Goal: Task Accomplishment & Management: Use online tool/utility

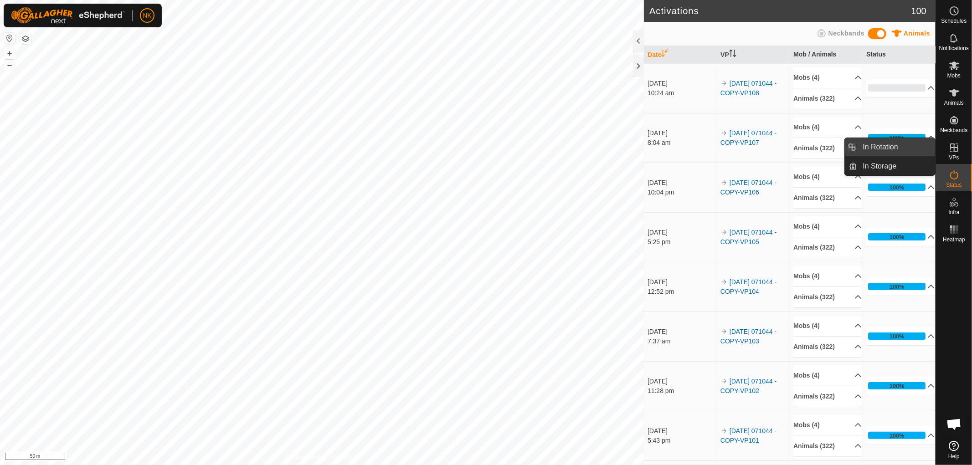
click at [882, 149] on link "In Rotation" at bounding box center [897, 147] width 78 height 18
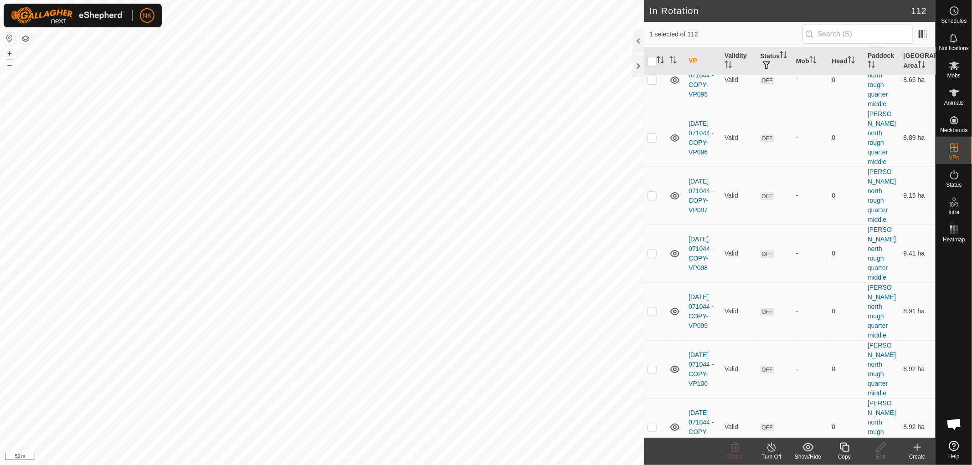
scroll to position [2430, 0]
click at [840, 448] on icon at bounding box center [844, 447] width 9 height 9
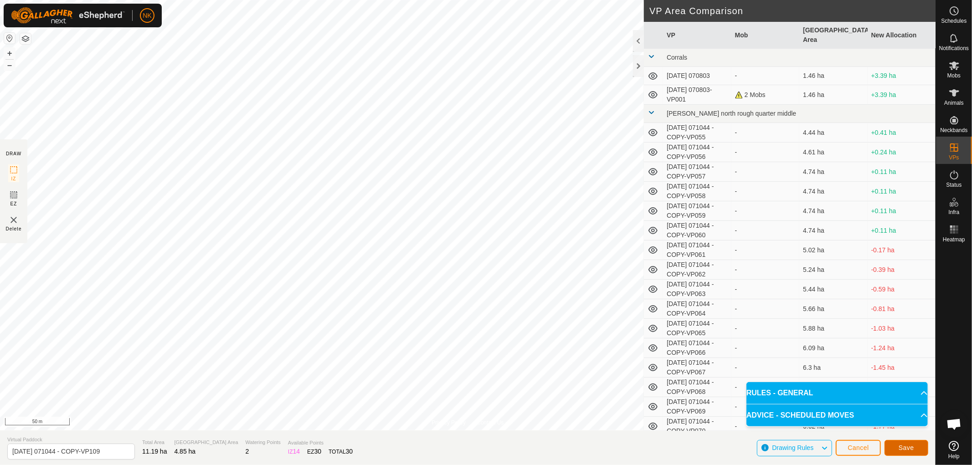
click at [909, 446] on span "Save" at bounding box center [906, 447] width 15 height 7
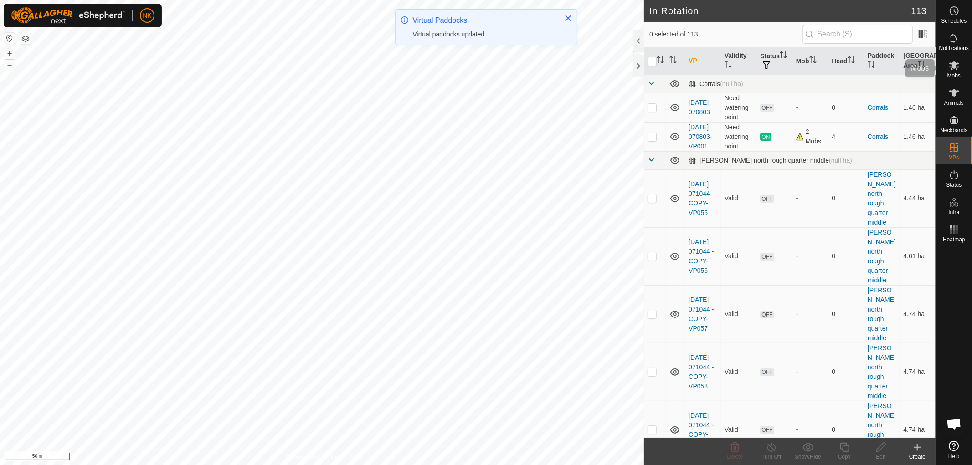
click at [957, 73] on span "Mobs" at bounding box center [953, 75] width 13 height 5
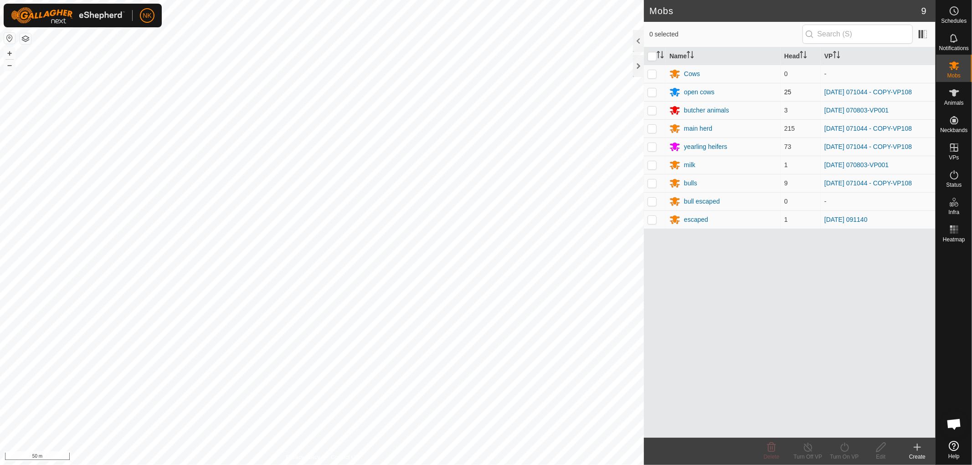
click at [653, 94] on p-checkbox at bounding box center [652, 91] width 9 height 7
checkbox input "true"
click at [653, 131] on p-checkbox at bounding box center [652, 128] width 9 height 7
checkbox input "true"
click at [652, 148] on p-checkbox at bounding box center [652, 146] width 9 height 7
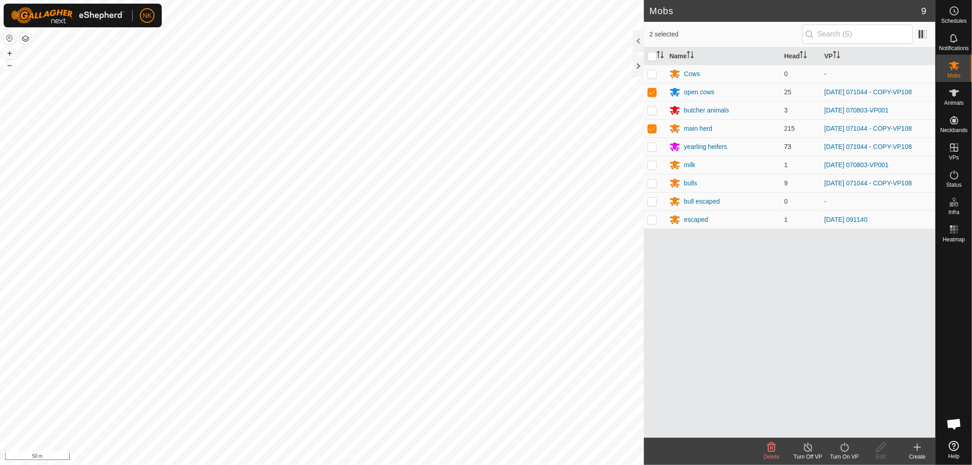
checkbox input "true"
click at [653, 184] on p-checkbox at bounding box center [652, 183] width 9 height 7
checkbox input "true"
click at [841, 448] on icon at bounding box center [844, 447] width 8 height 9
click at [837, 431] on link "Now" at bounding box center [872, 427] width 90 height 18
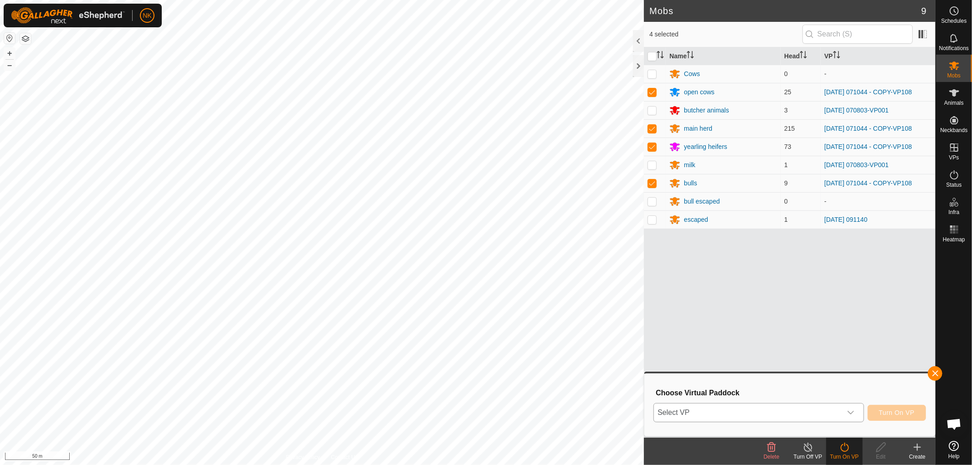
click at [789, 408] on span "Select VP" at bounding box center [748, 413] width 188 height 18
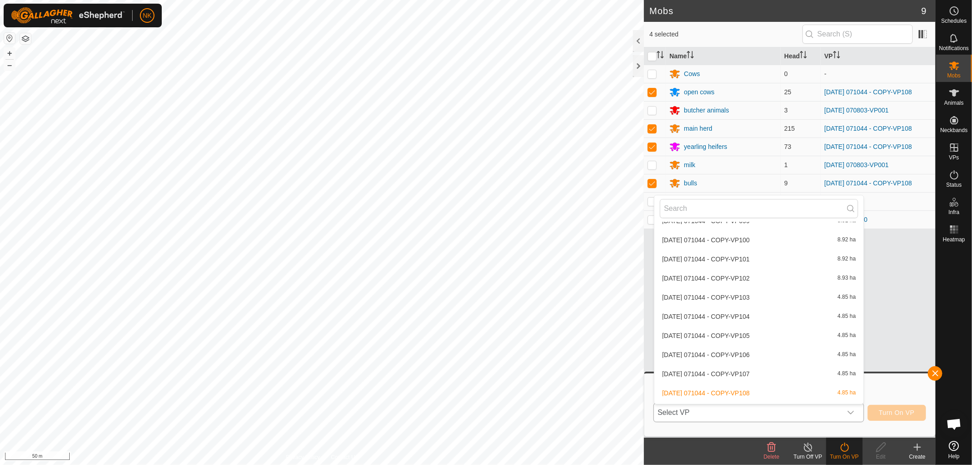
scroll to position [973, 0]
click at [734, 365] on li "[DATE] 071044 - COPY-VP109 4.85 ha" at bounding box center [758, 371] width 209 height 18
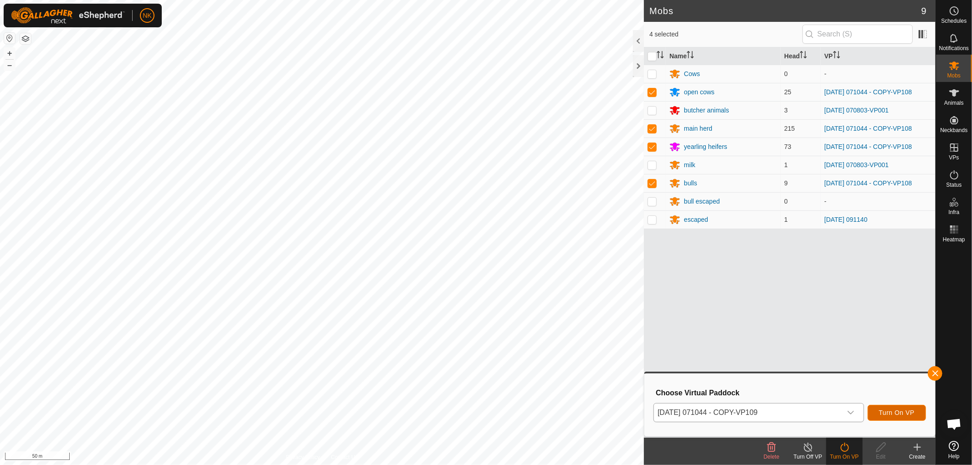
click at [903, 411] on span "Turn On VP" at bounding box center [897, 412] width 36 height 7
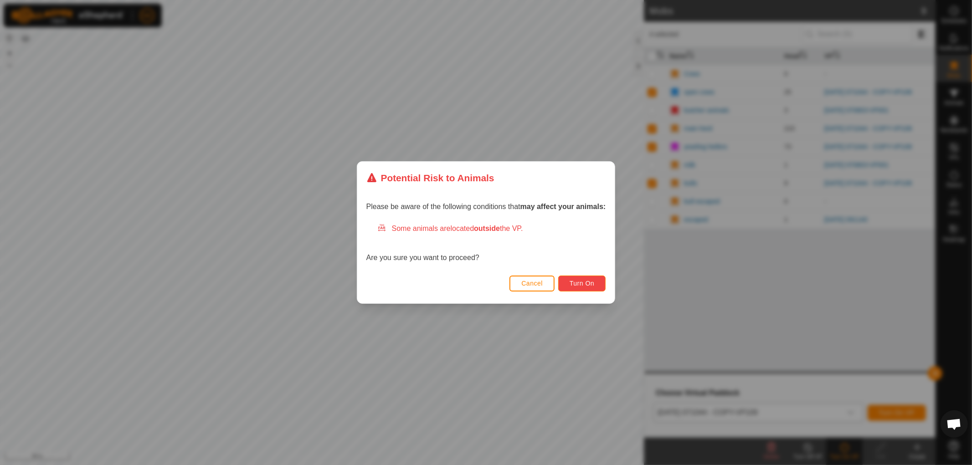
click at [594, 284] on span "Turn On" at bounding box center [582, 283] width 25 height 7
